Goal: Task Accomplishment & Management: Manage account settings

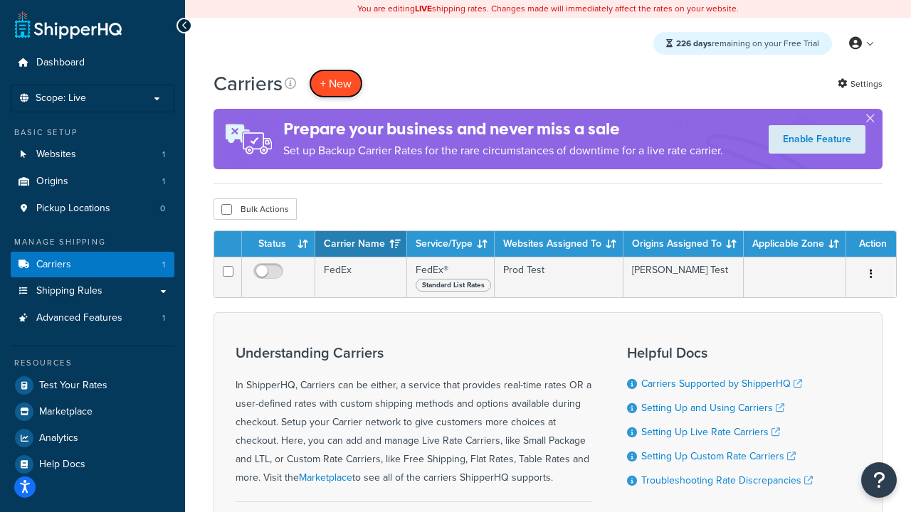
click at [336, 84] on button "+ New" at bounding box center [336, 83] width 54 height 29
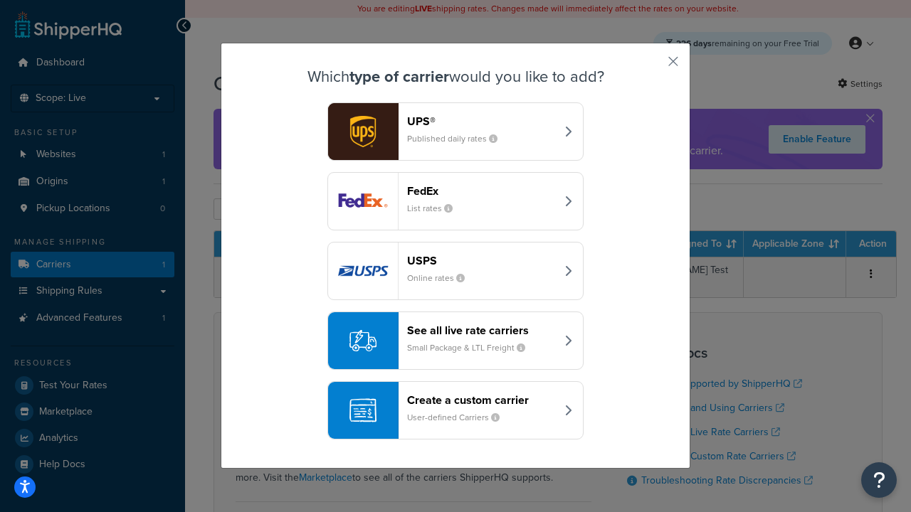
click at [456, 202] on div "FedEx List rates" at bounding box center [481, 201] width 149 height 34
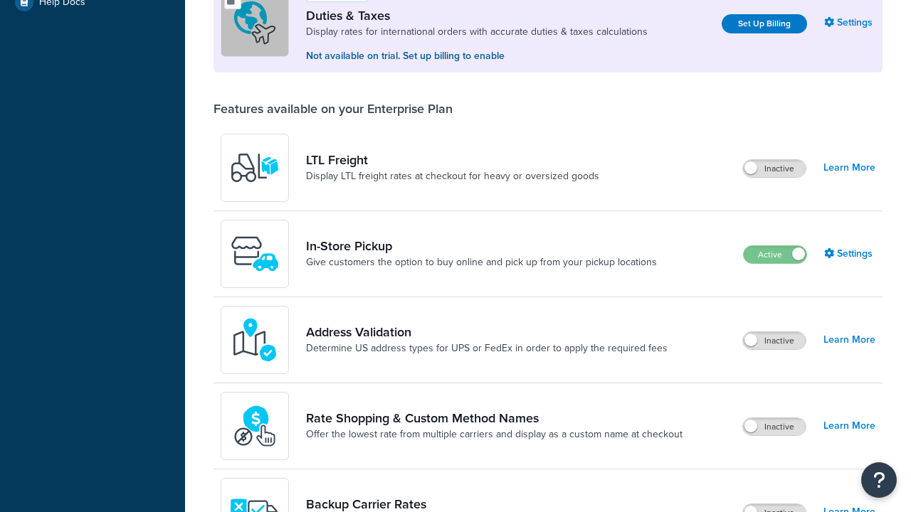
scroll to position [436, 0]
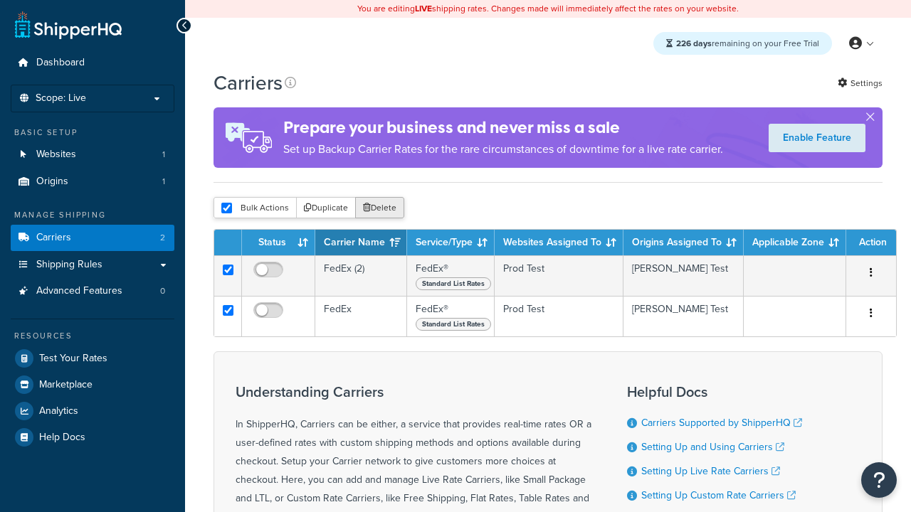
click at [379, 209] on button "Delete" at bounding box center [379, 207] width 49 height 21
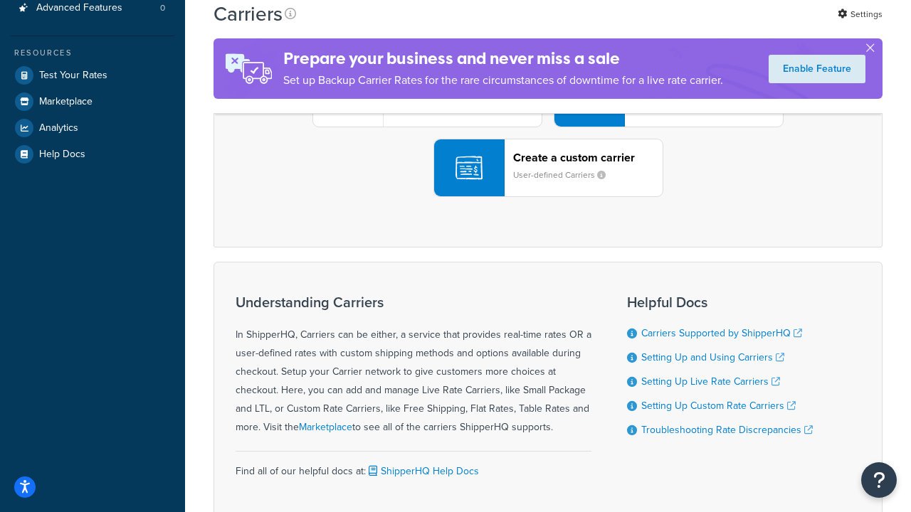
click at [548, 197] on div "UPS® Published daily rates FedEx List rates USPS Online rates See all live rate…" at bounding box center [547, 98] width 639 height 198
click at [708, 25] on header "FedEx" at bounding box center [707, 18] width 149 height 14
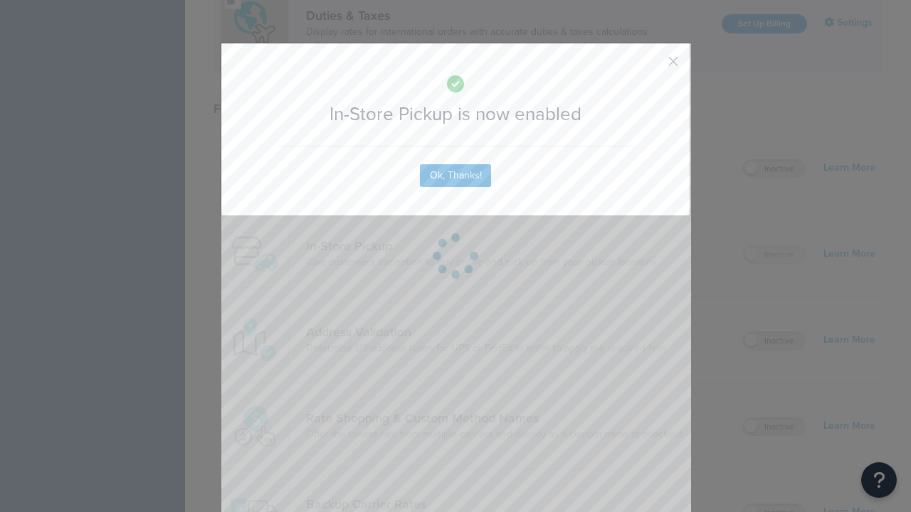
click at [652, 66] on button "button" at bounding box center [653, 67] width 4 height 4
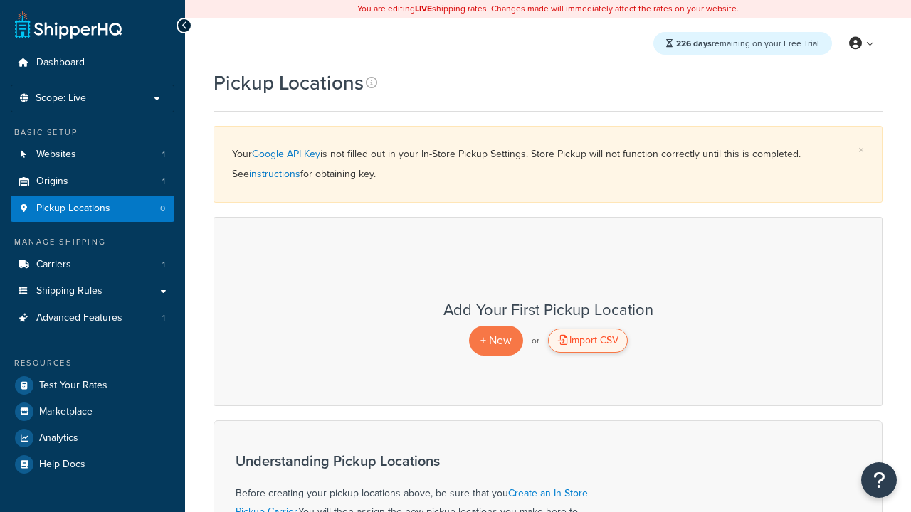
click at [587, 342] on div "Import CSV" at bounding box center [588, 341] width 80 height 24
